Goal: Task Accomplishment & Management: Complete application form

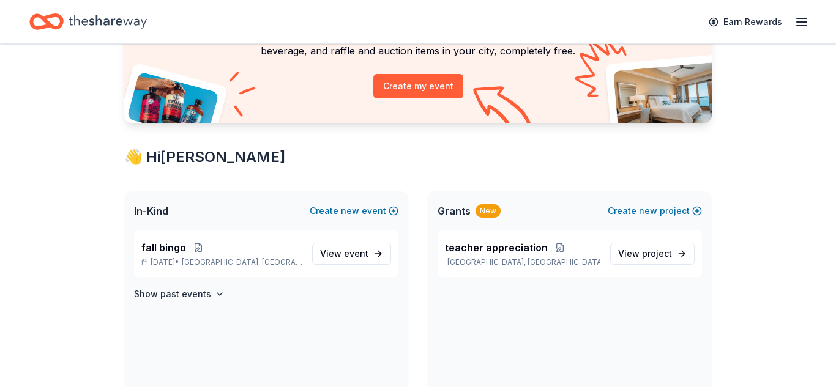
scroll to position [126, 0]
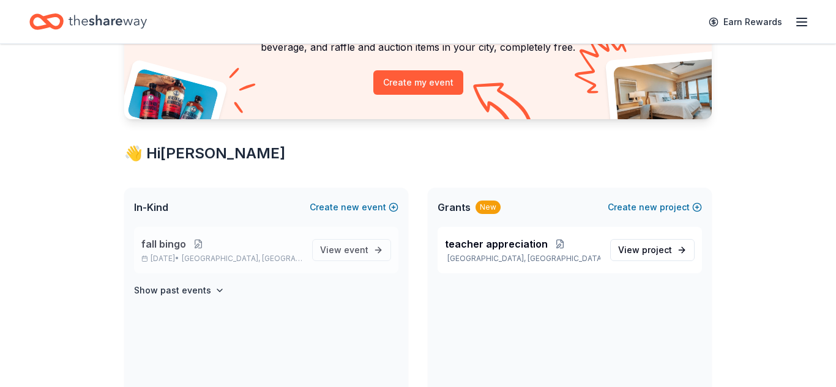
click at [201, 244] on button at bounding box center [198, 244] width 24 height 10
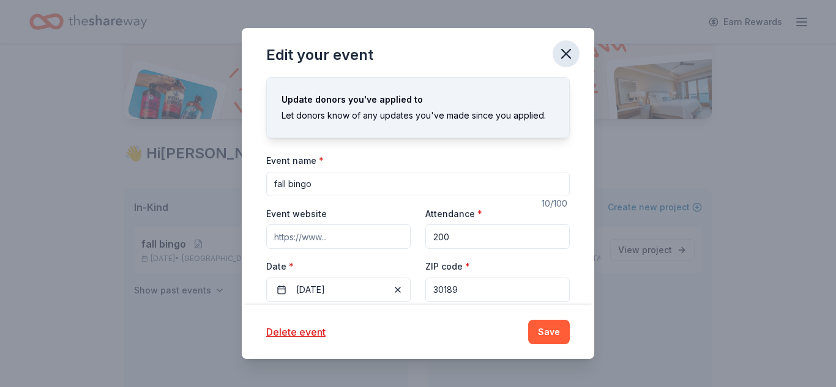
click at [563, 56] on icon "button" at bounding box center [566, 54] width 9 height 9
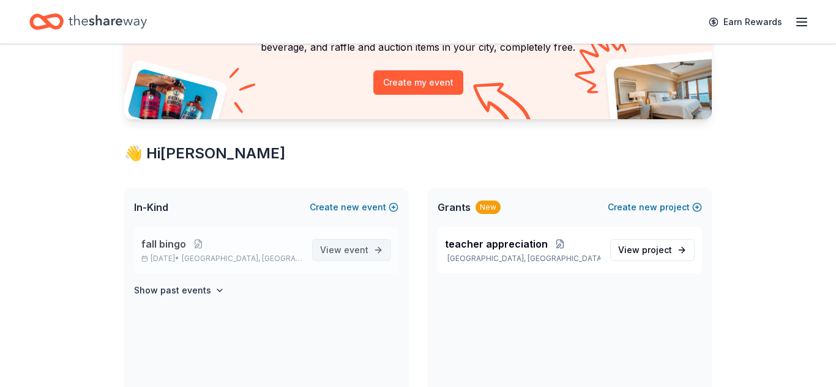
click at [328, 250] on span "View event" at bounding box center [344, 250] width 48 height 15
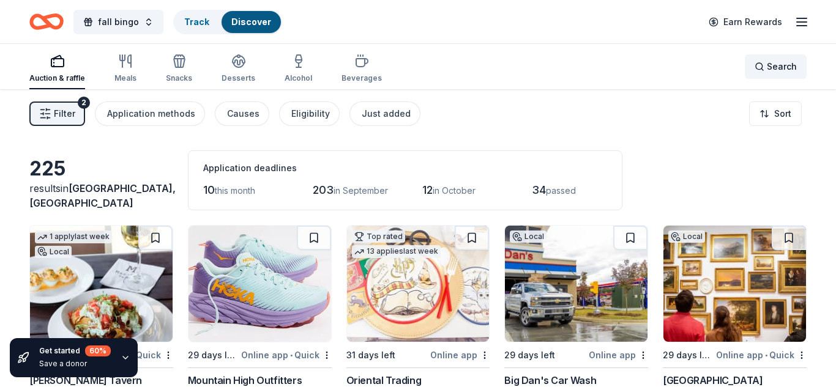
click at [776, 70] on span "Search" at bounding box center [781, 66] width 30 height 15
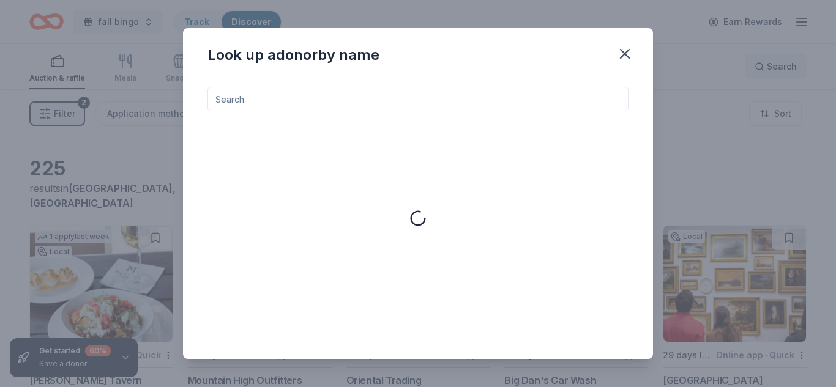
click at [776, 70] on div "Look up a donor by name" at bounding box center [418, 193] width 836 height 387
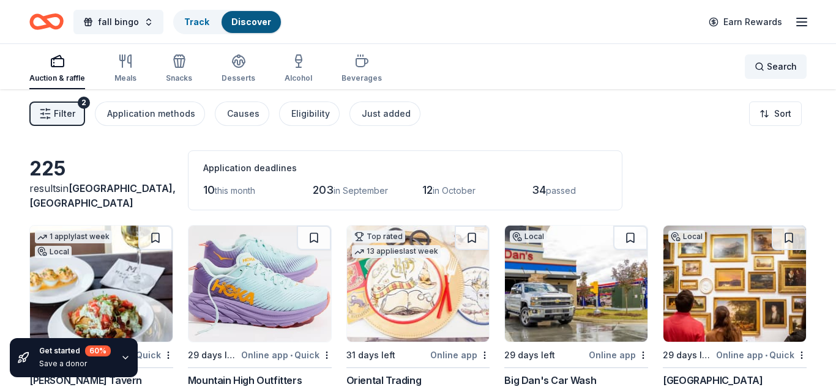
click at [762, 59] on div "Search" at bounding box center [775, 66] width 42 height 15
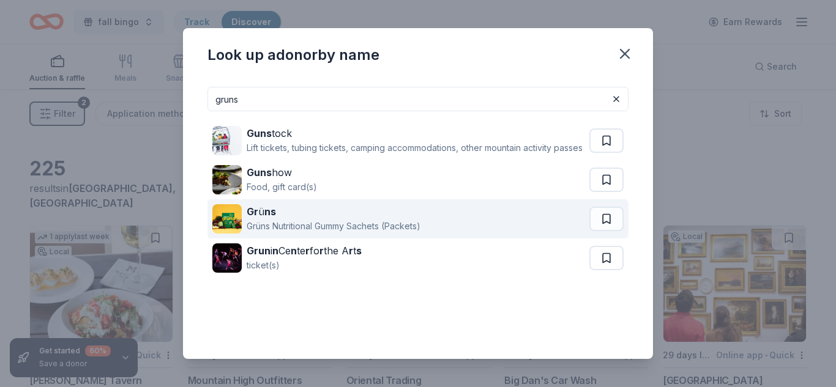
click at [416, 234] on div "Grüns Nutritional Gummy Sachets (Packets)" at bounding box center [334, 226] width 174 height 15
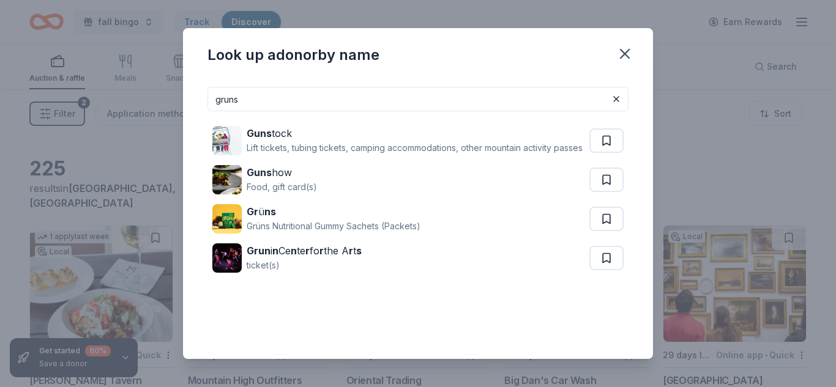
click at [323, 90] on input "gruns" at bounding box center [417, 99] width 421 height 24
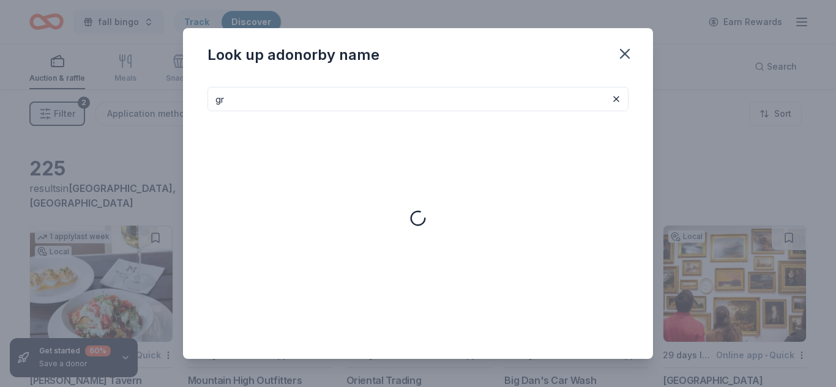
type input "g"
type input "m"
type input "l"
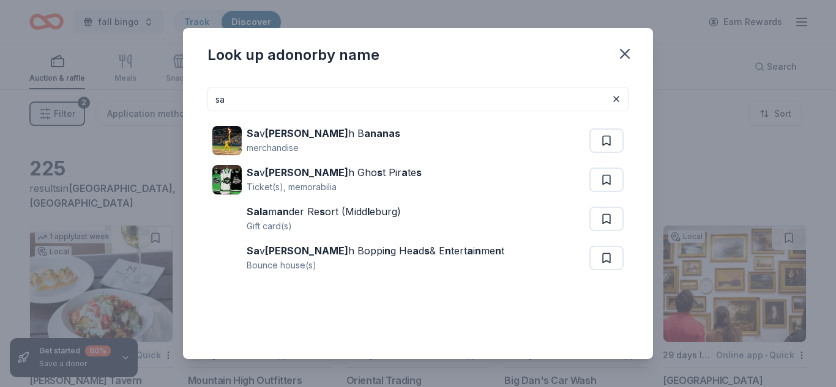
type input "s"
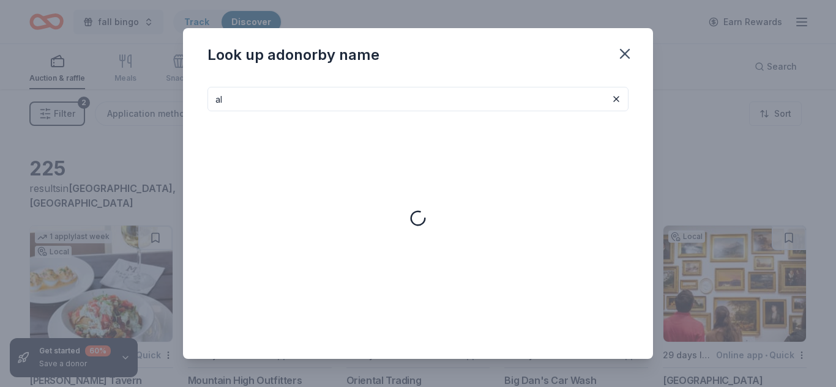
type input "a"
type input "ghost"
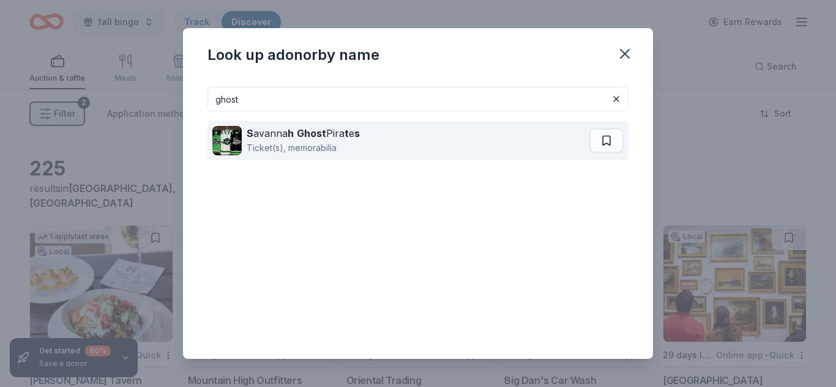
click at [304, 139] on strong "Ghost" at bounding box center [311, 133] width 29 height 12
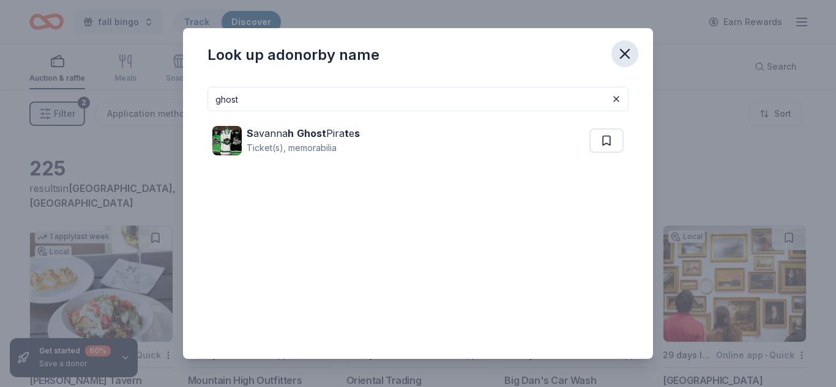
click at [620, 55] on icon "button" at bounding box center [624, 53] width 17 height 17
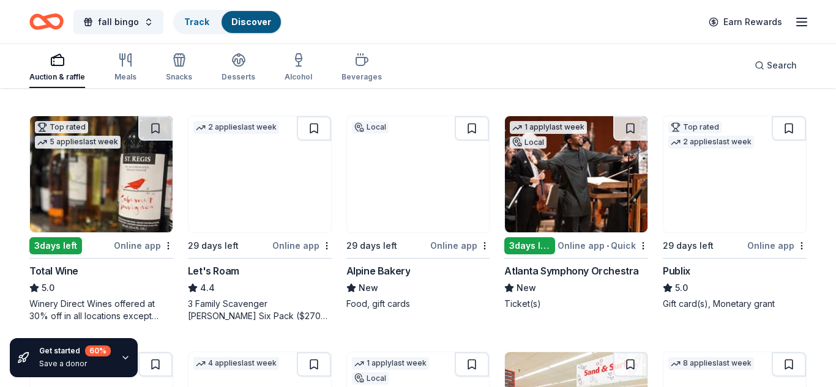
scroll to position [343, 0]
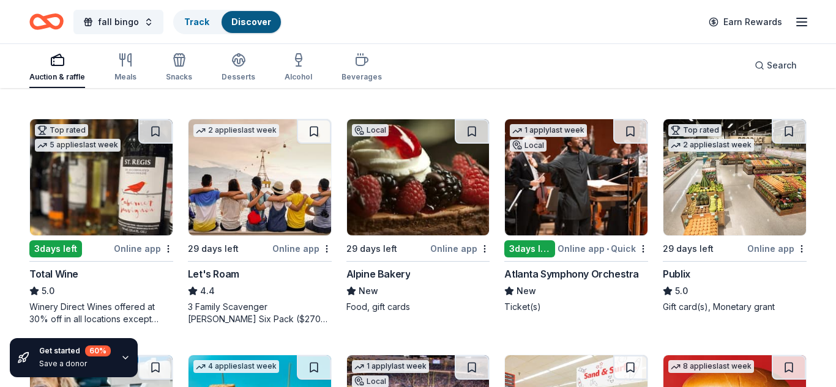
click at [716, 166] on img at bounding box center [734, 177] width 143 height 116
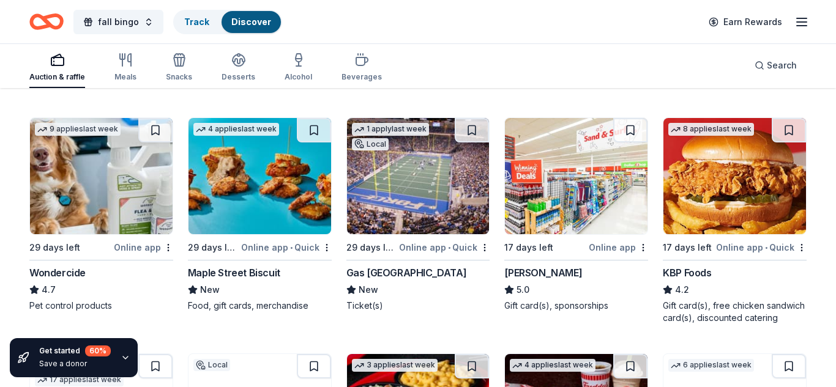
scroll to position [583, 0]
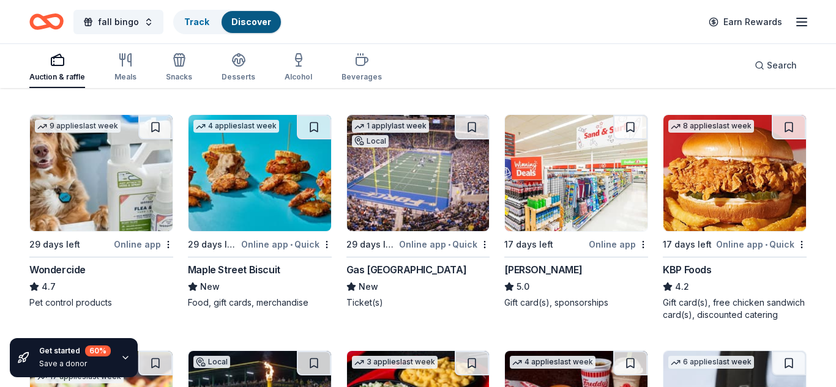
click at [225, 169] on img at bounding box center [259, 173] width 143 height 116
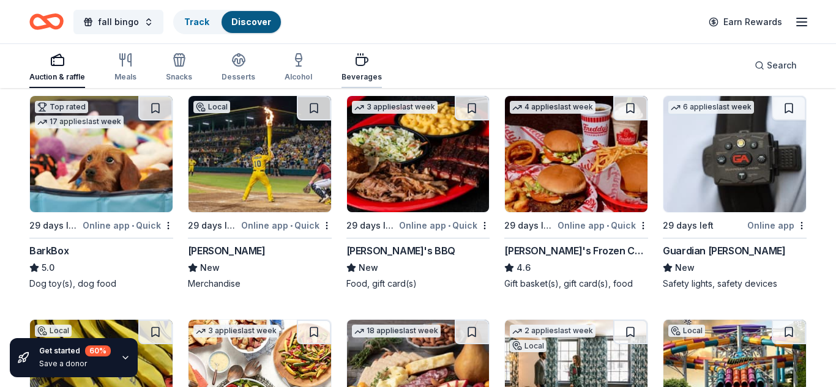
scroll to position [839, 0]
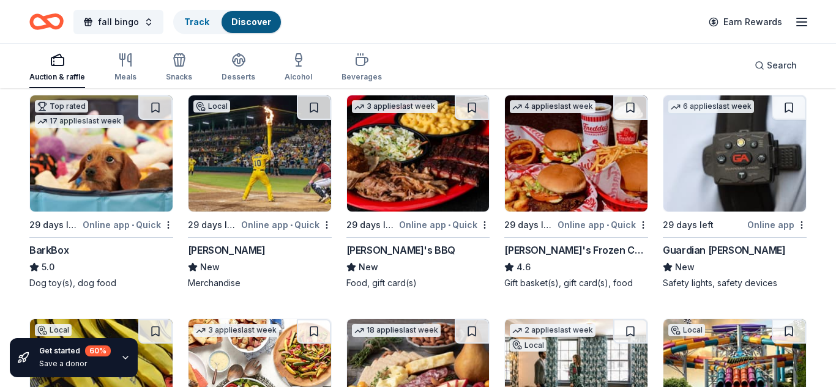
click at [416, 129] on img at bounding box center [418, 153] width 143 height 116
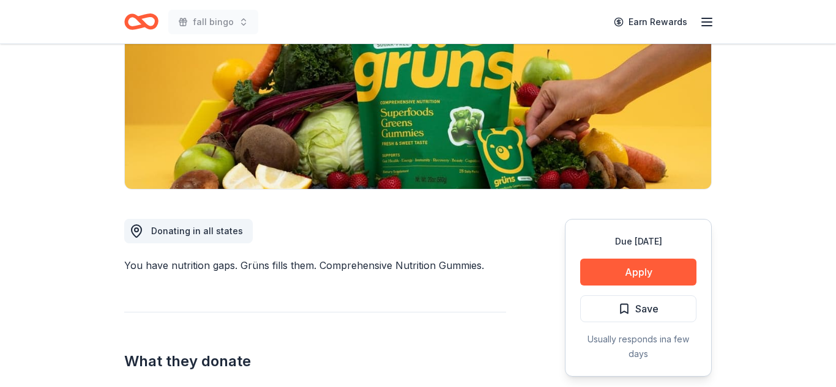
scroll to position [184, 0]
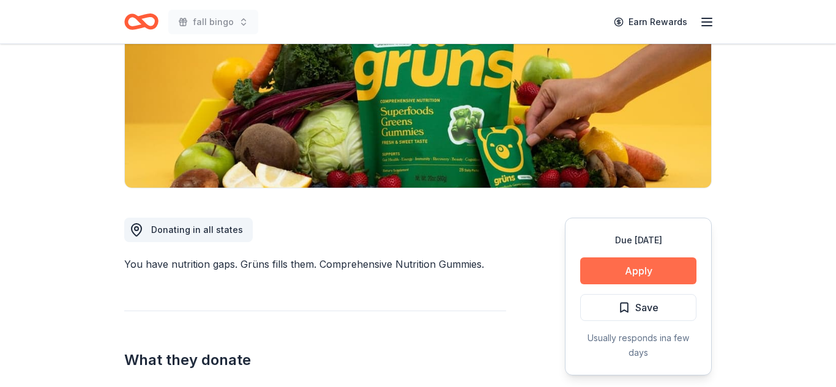
click at [653, 265] on button "Apply" at bounding box center [638, 271] width 116 height 27
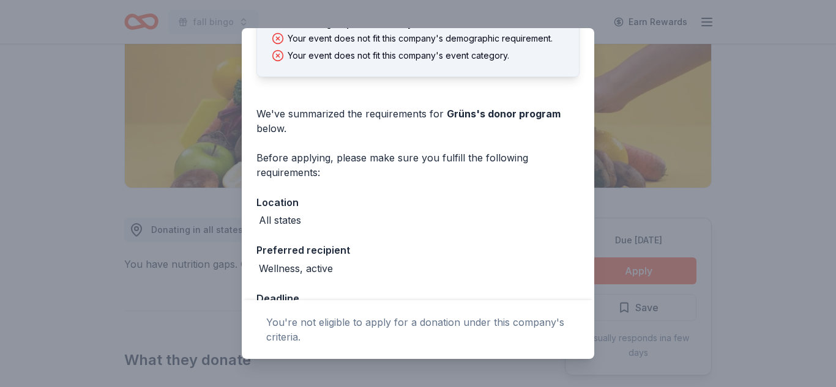
scroll to position [0, 0]
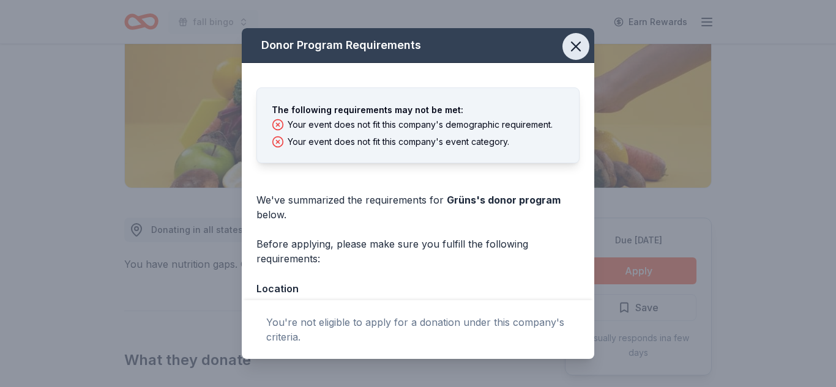
click at [579, 50] on icon "button" at bounding box center [575, 46] width 9 height 9
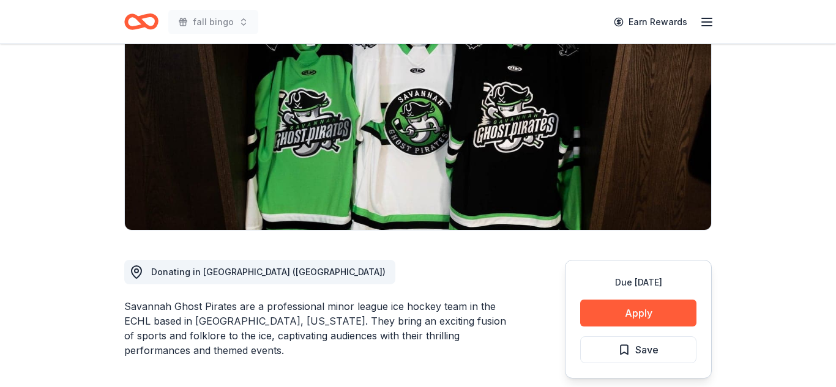
scroll to position [142, 0]
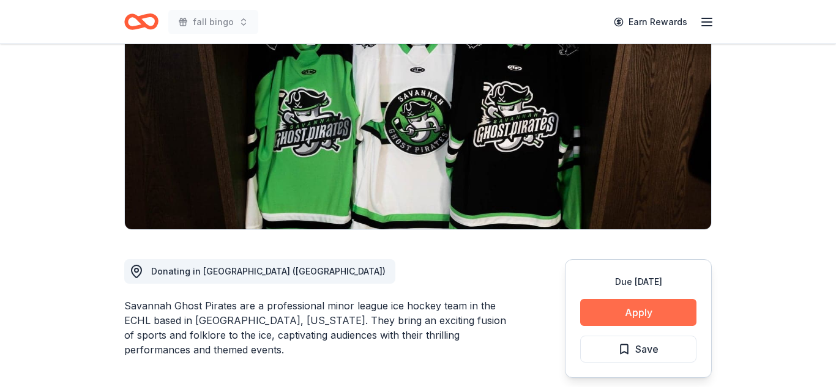
click at [608, 308] on button "Apply" at bounding box center [638, 312] width 116 height 27
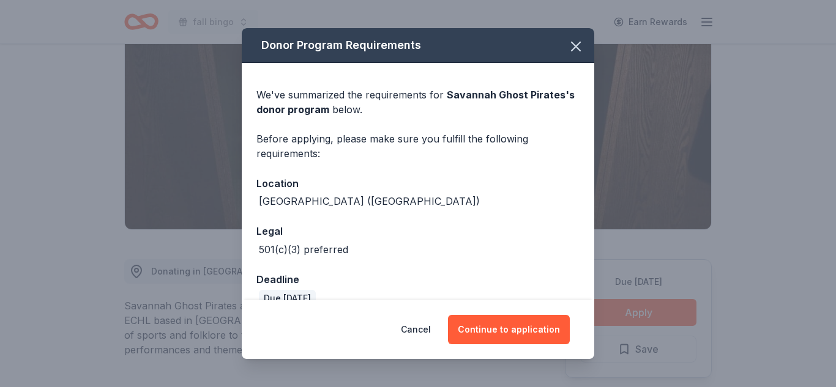
scroll to position [21, 0]
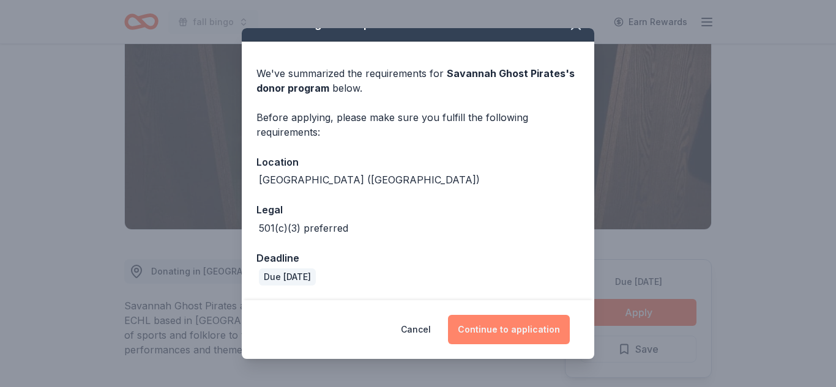
click at [525, 322] on button "Continue to application" at bounding box center [509, 329] width 122 height 29
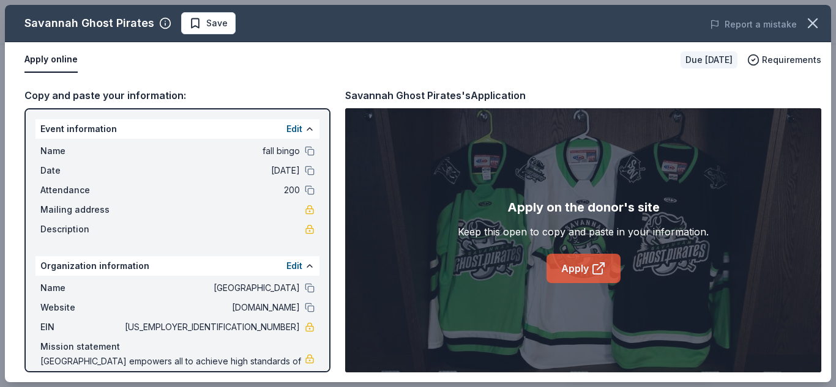
click at [571, 260] on link "Apply" at bounding box center [583, 268] width 74 height 29
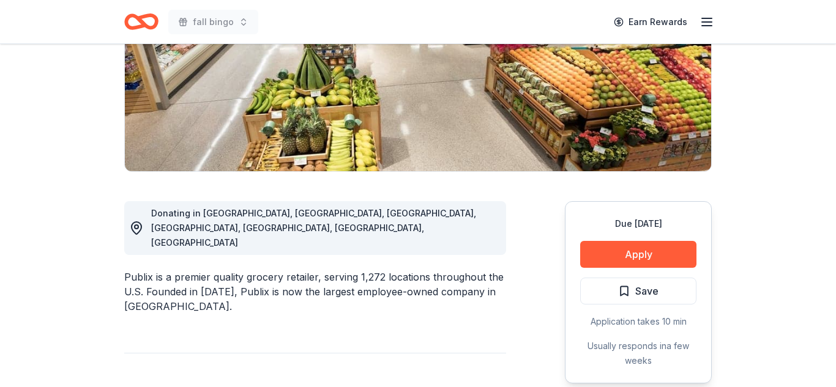
scroll to position [212, 0]
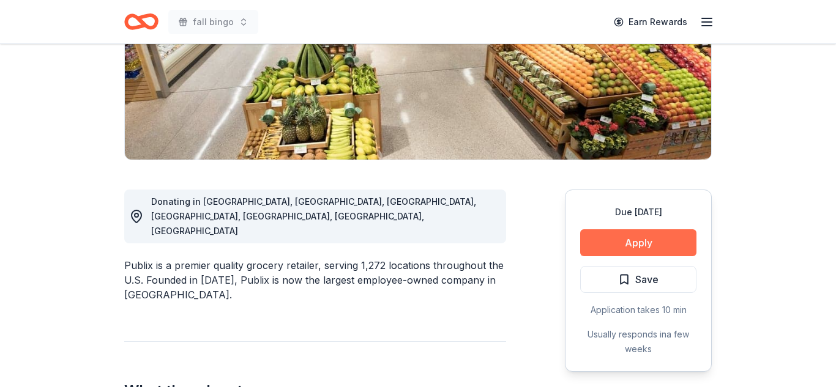
click at [636, 244] on button "Apply" at bounding box center [638, 242] width 116 height 27
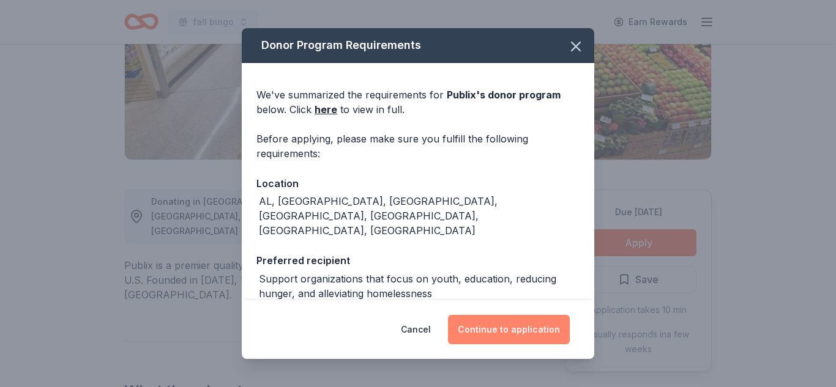
click at [482, 334] on button "Continue to application" at bounding box center [509, 329] width 122 height 29
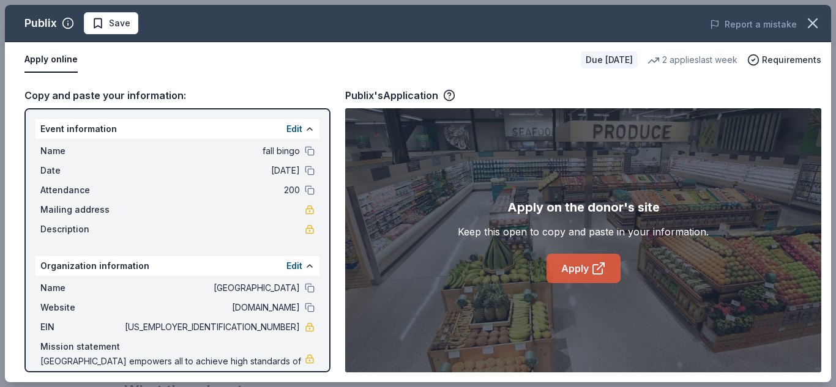
click at [566, 272] on link "Apply" at bounding box center [583, 268] width 74 height 29
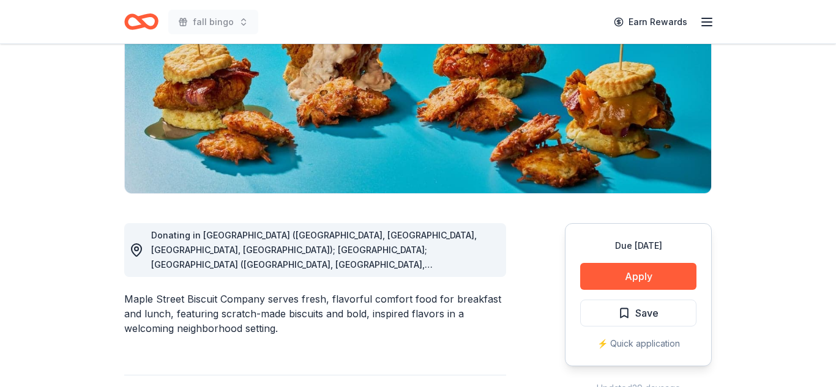
scroll to position [180, 0]
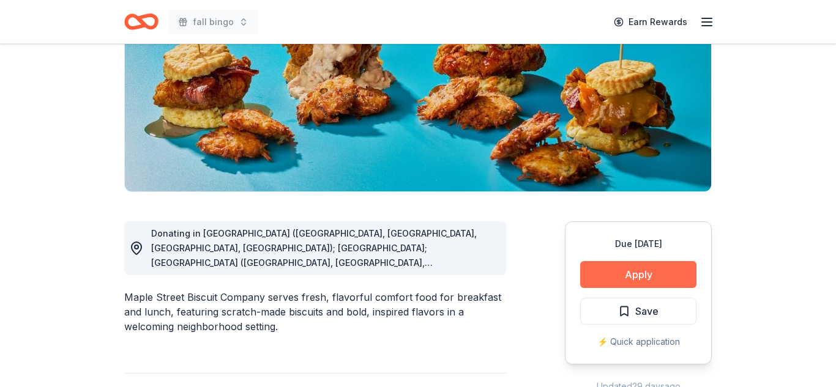
click at [626, 269] on button "Apply" at bounding box center [638, 274] width 116 height 27
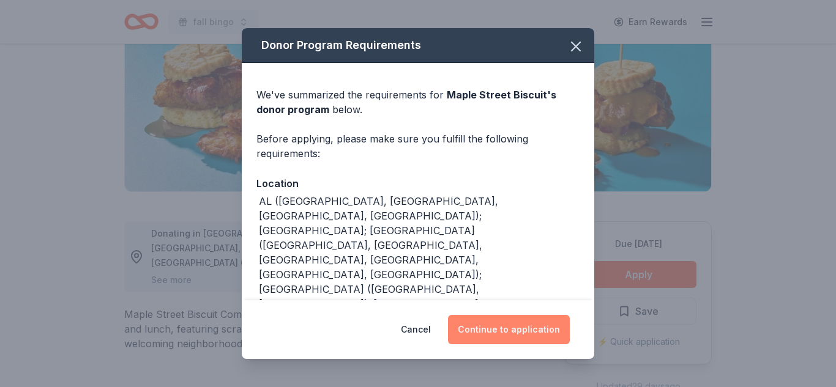
click at [512, 321] on button "Continue to application" at bounding box center [509, 329] width 122 height 29
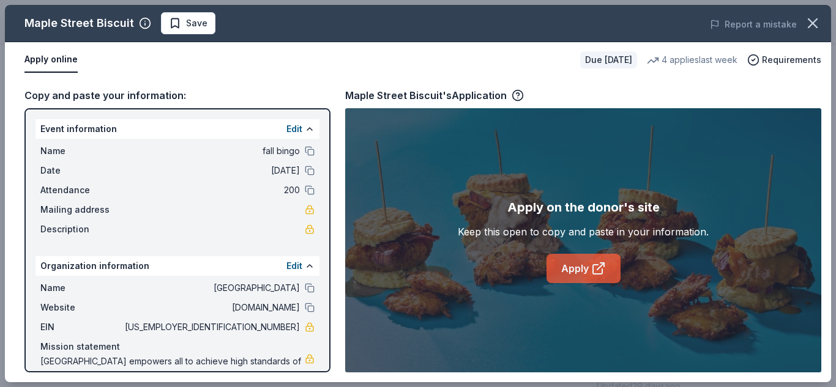
click at [593, 268] on icon at bounding box center [597, 269] width 9 height 9
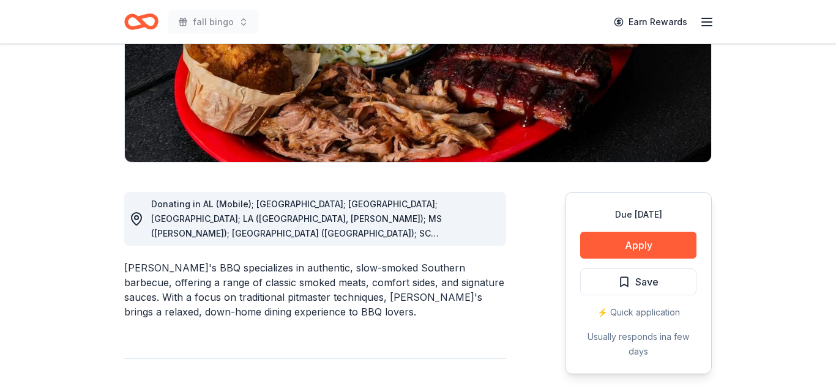
scroll to position [210, 0]
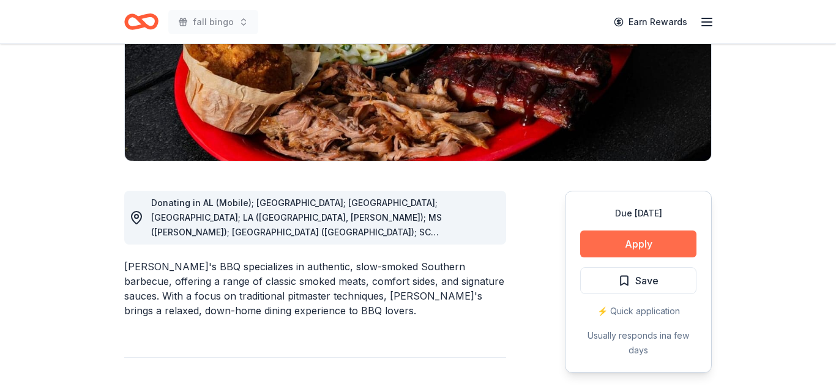
click at [634, 242] on button "Apply" at bounding box center [638, 244] width 116 height 27
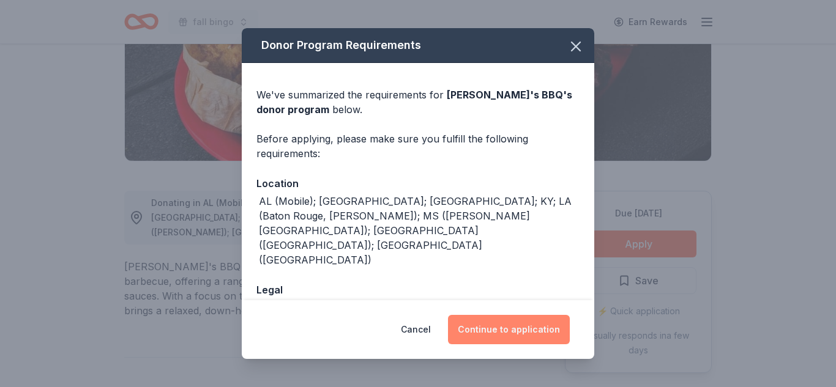
click at [538, 328] on button "Continue to application" at bounding box center [509, 329] width 122 height 29
